Goal: Task Accomplishment & Management: Use online tool/utility

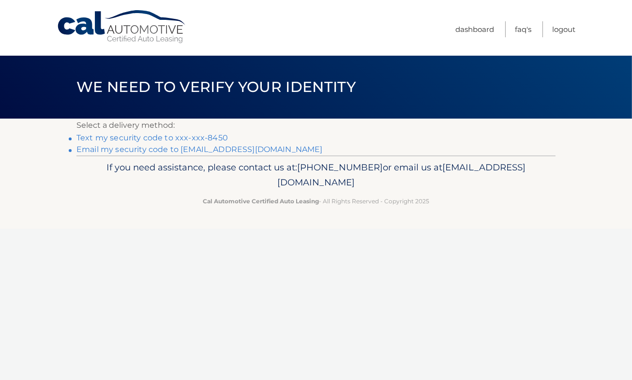
click at [201, 137] on link "Text my security code to xxx-xxx-8450" at bounding box center [152, 137] width 152 height 9
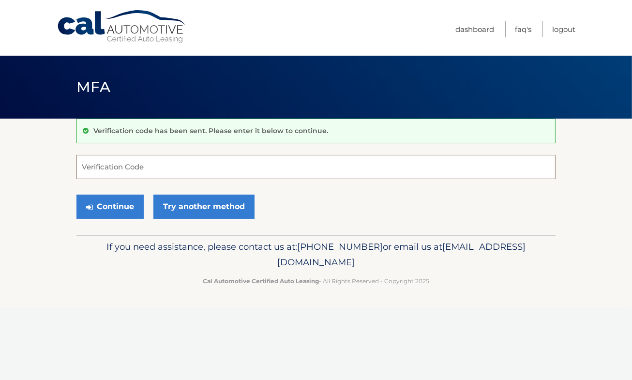
click at [261, 171] on input "Verification Code" at bounding box center [315, 167] width 479 height 24
type input "086412"
click at [109, 205] on button "Continue" at bounding box center [109, 207] width 67 height 24
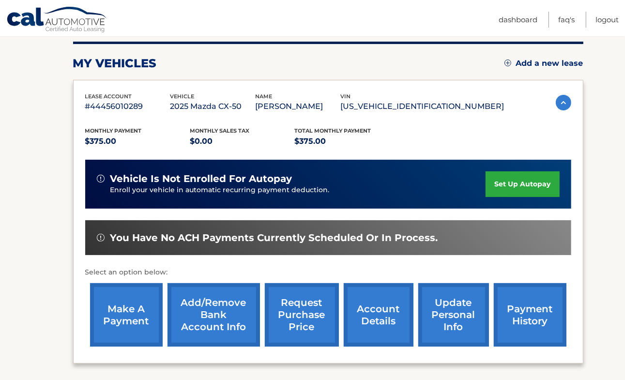
scroll to position [145, 0]
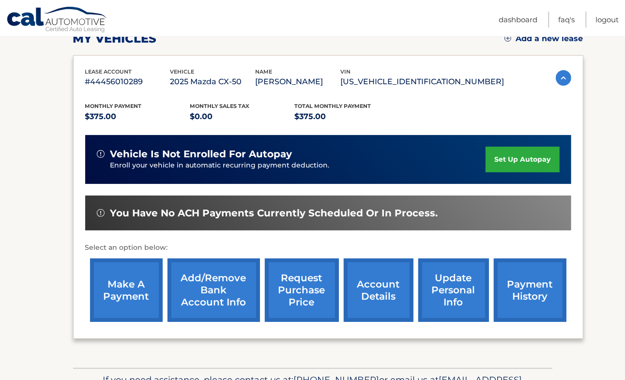
click at [144, 280] on link "make a payment" at bounding box center [126, 290] width 73 height 63
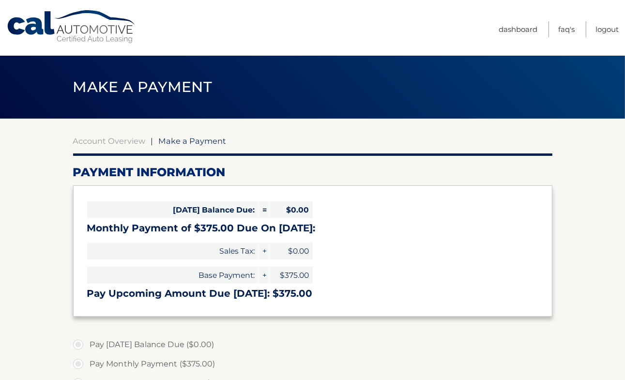
select select "N2I3MGM2N2QtZWFhMS00OWM0LWI2YjctOGI0MGQ5NmQyOTNk"
